Goal: Find specific page/section: Find specific page/section

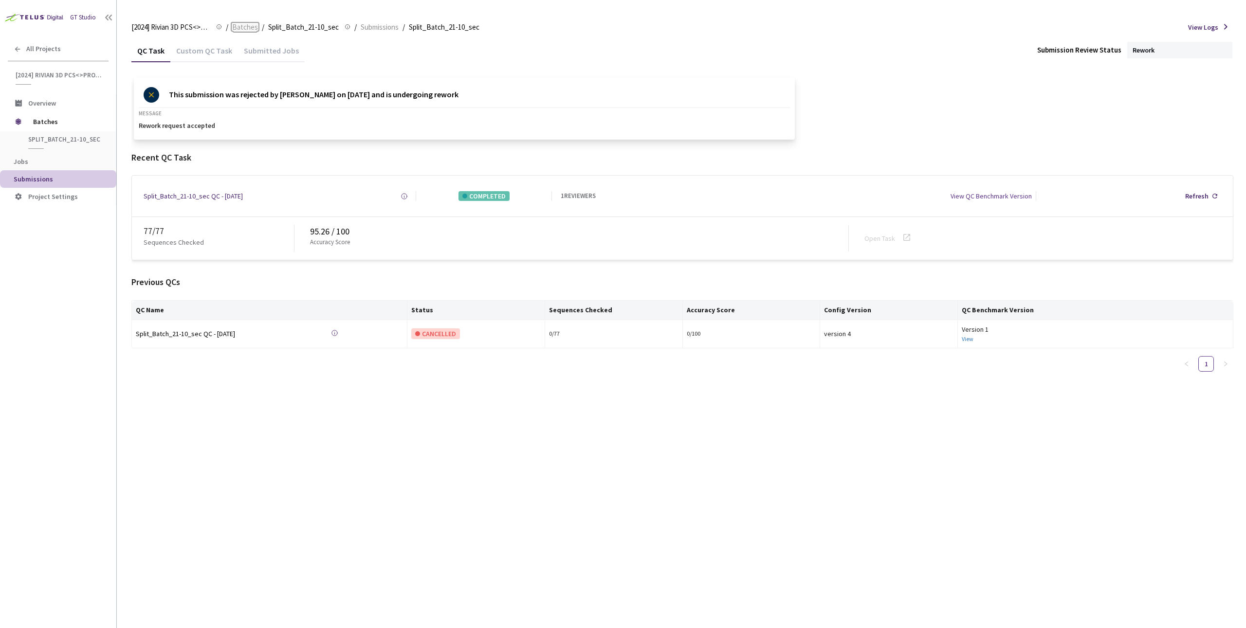
click at [236, 24] on span "Batches" at bounding box center [245, 27] width 26 height 12
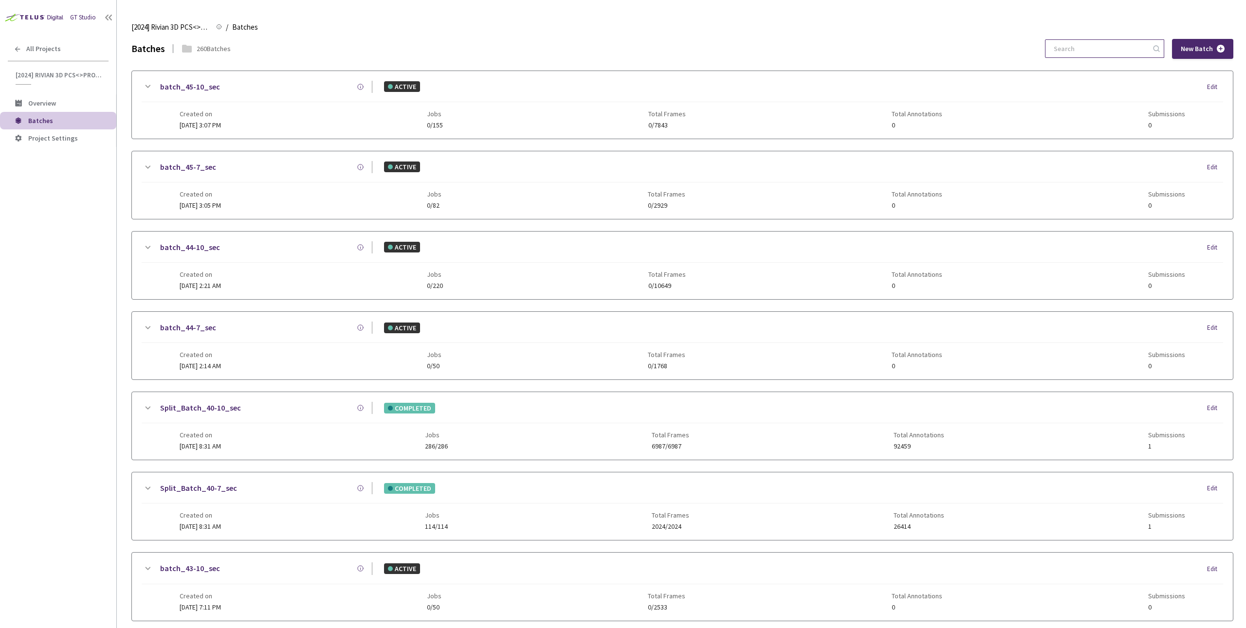
click at [1121, 55] on input at bounding box center [1100, 49] width 104 height 18
paste input "12-7"
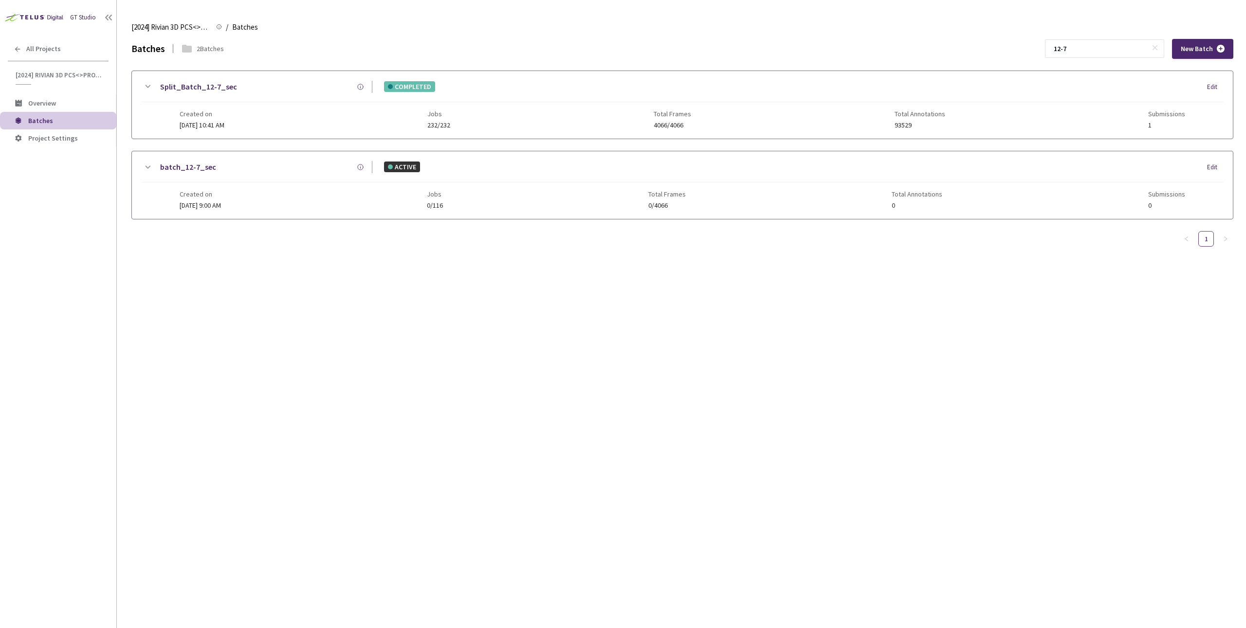
type input "12-7"
click at [364, 122] on div "Created on [DATE] 10:41 AM Jobs 232/232 Total Frames 4066/4066 Total Annotation…" at bounding box center [683, 115] width 1006 height 27
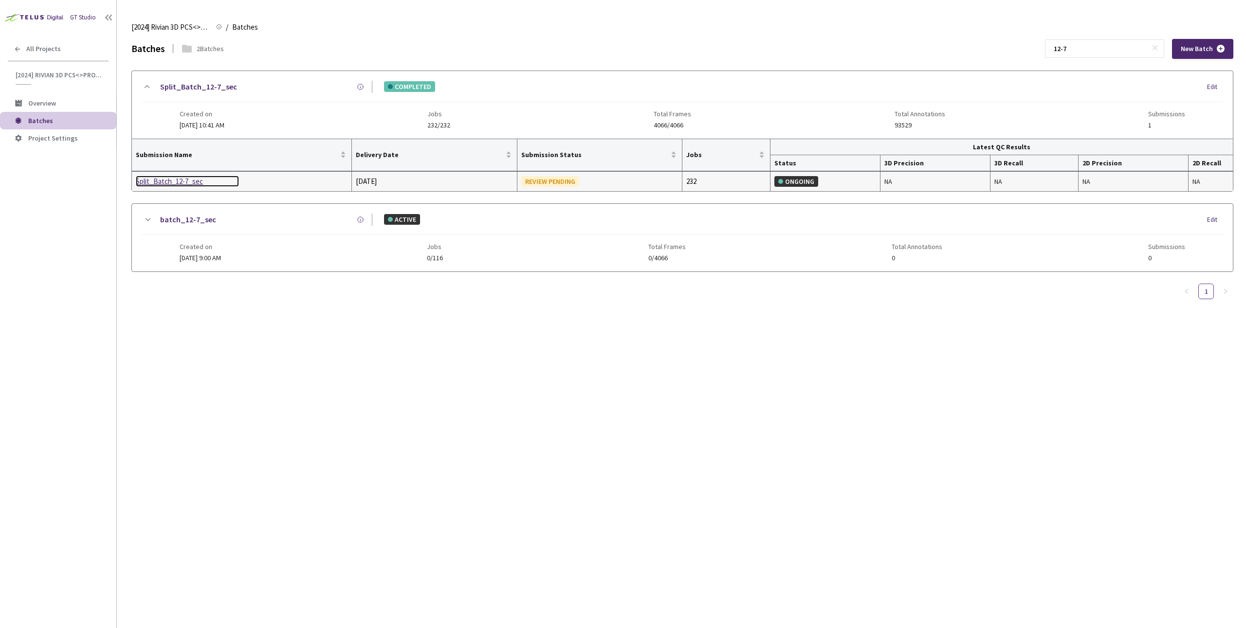
click at [162, 183] on div "Split_Batch_12-7_sec" at bounding box center [187, 182] width 103 height 12
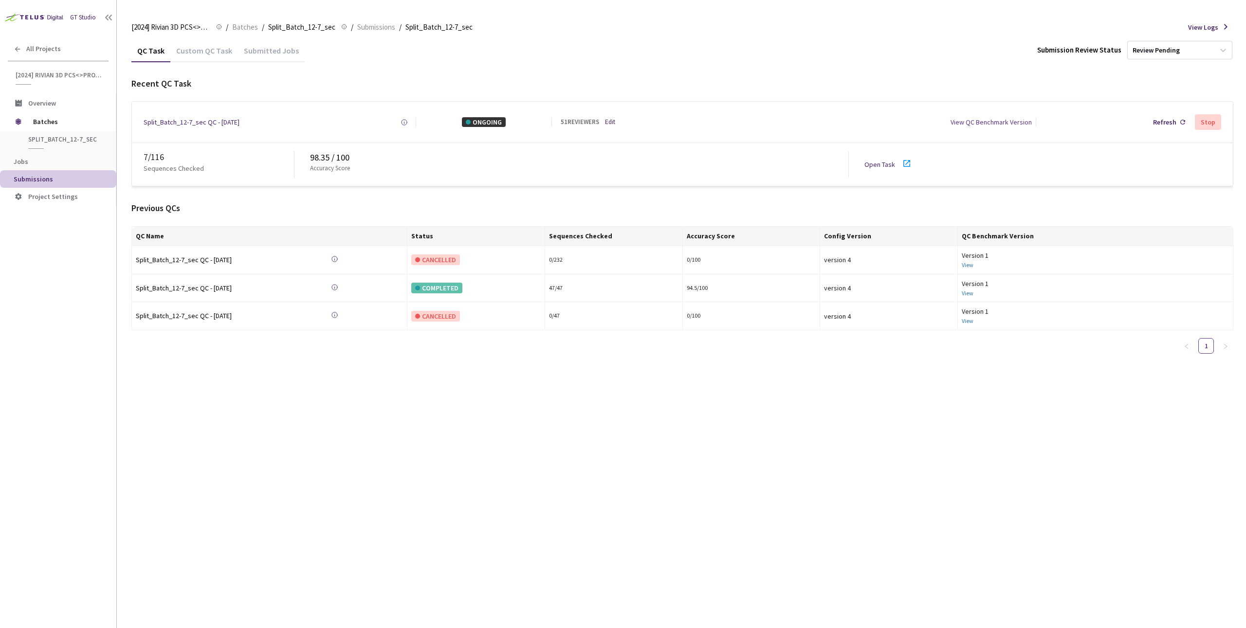
click at [877, 162] on link "Open Task" at bounding box center [879, 164] width 31 height 9
click at [283, 419] on div "QC Task Custom QC Task Submitted Jobs Submission Review Status Review Pending R…" at bounding box center [682, 333] width 1102 height 589
